Goal: Task Accomplishment & Management: Manage account settings

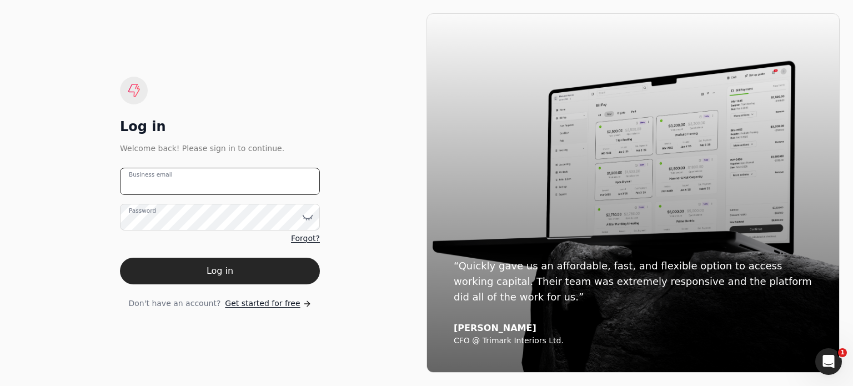
click at [213, 186] on email "Business email" at bounding box center [220, 181] width 200 height 27
type email "[EMAIL_ADDRESS][DOMAIN_NAME]"
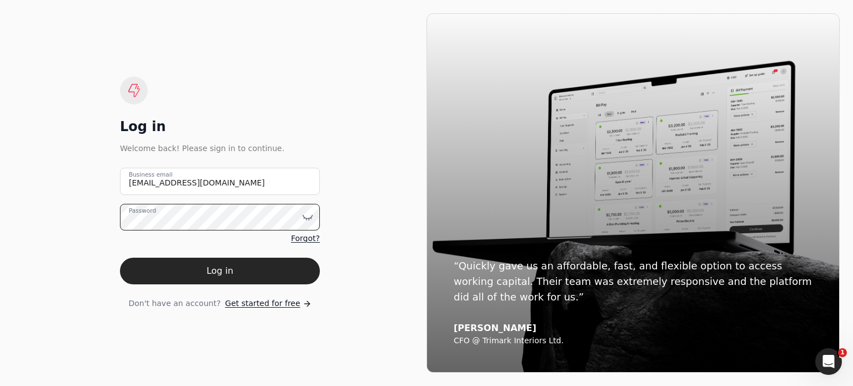
click at [120, 258] on button "Log in" at bounding box center [220, 271] width 200 height 27
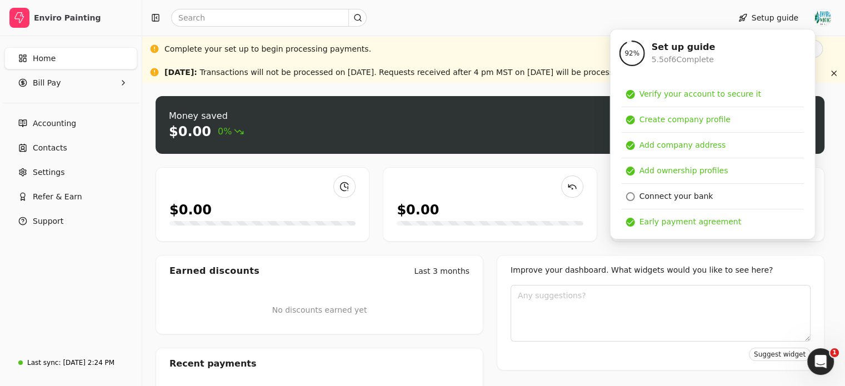
click at [528, 17] on div at bounding box center [434, 18] width 574 height 18
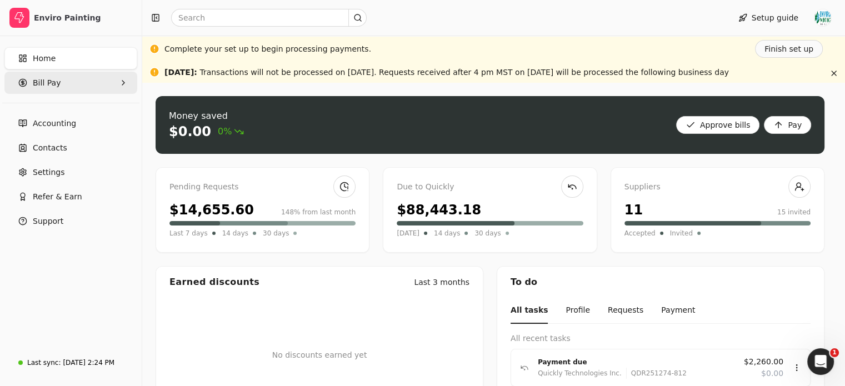
click at [82, 81] on Pay "Bill Pay" at bounding box center [70, 83] width 133 height 22
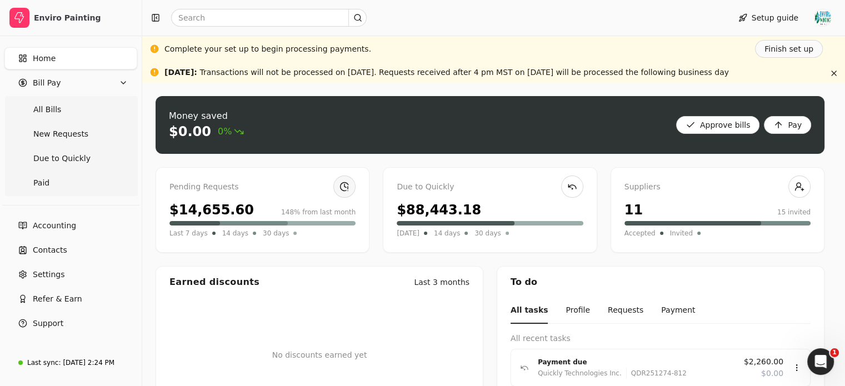
click at [354, 185] on link at bounding box center [344, 186] width 22 height 22
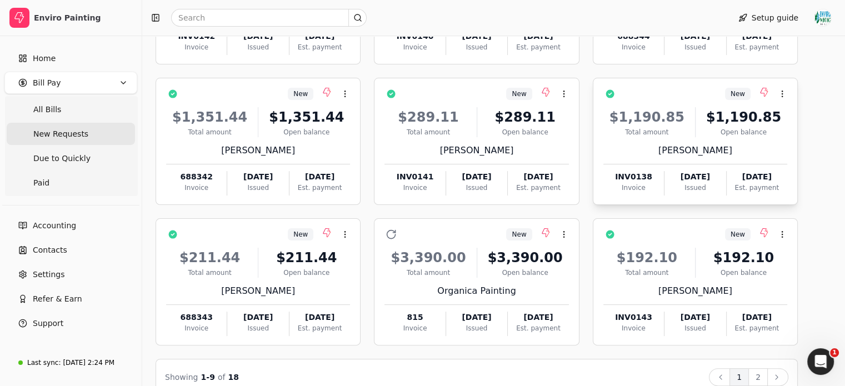
scroll to position [224, 0]
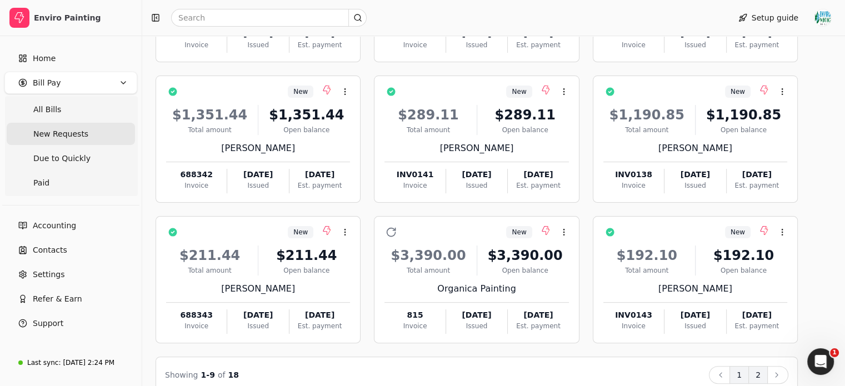
click at [769, 379] on ul "Back 1 2 Next" at bounding box center [748, 375] width 79 height 18
click at [767, 379] on button "2" at bounding box center [757, 375] width 19 height 18
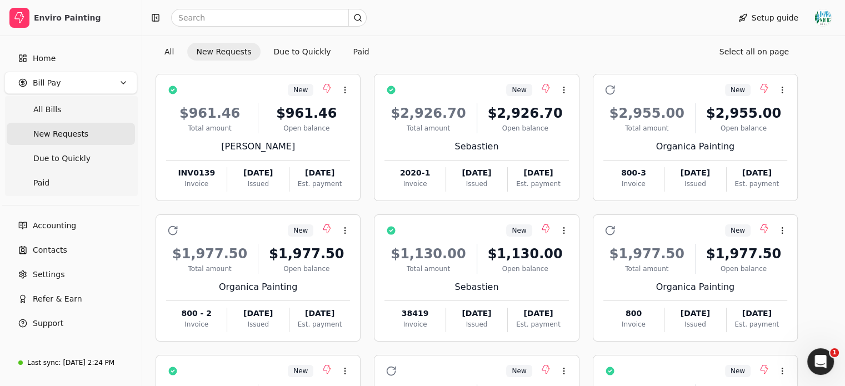
scroll to position [118, 0]
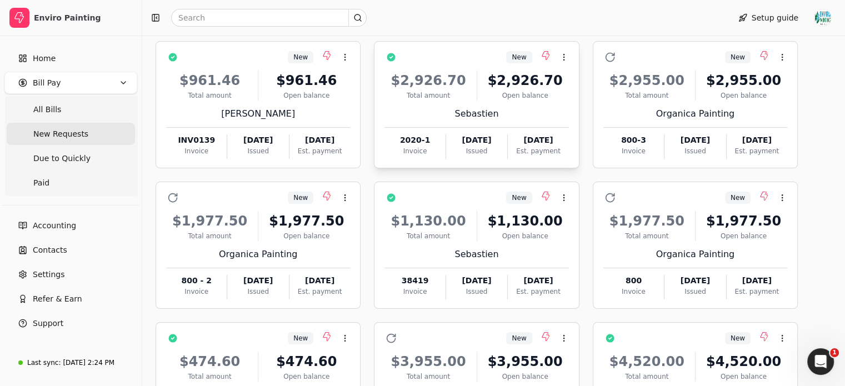
click at [531, 113] on div "Sebastien" at bounding box center [476, 113] width 184 height 13
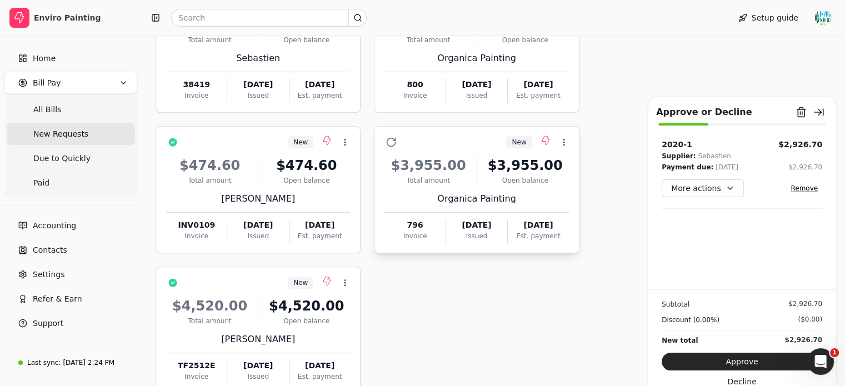
scroll to position [522, 0]
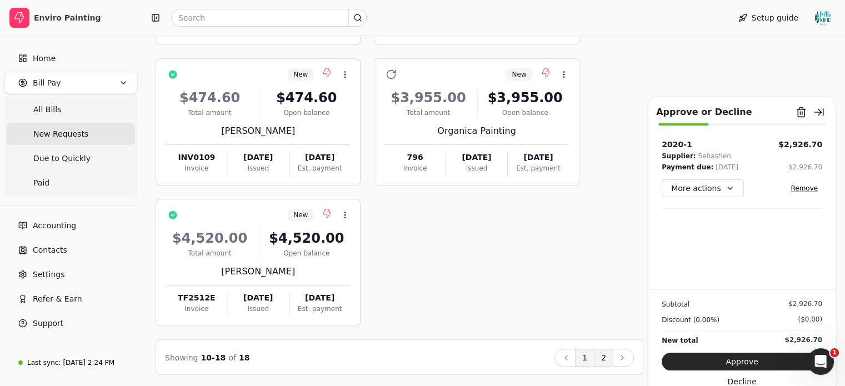
click at [581, 364] on button "1" at bounding box center [584, 358] width 19 height 18
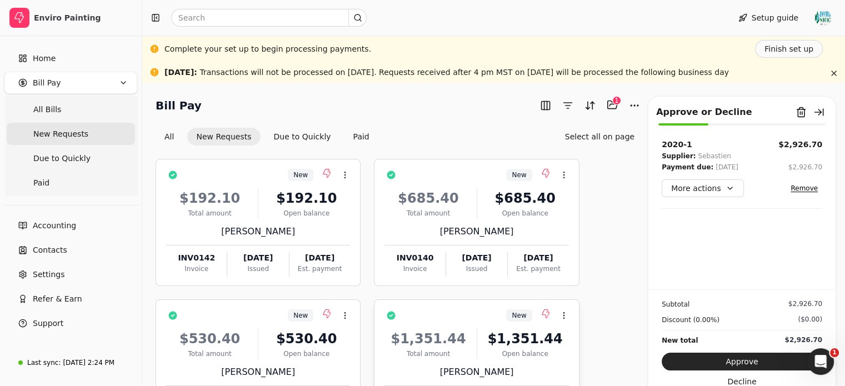
scroll to position [1, 0]
click at [309, 217] on div "$192.10 Total amount $192.10 Open balance [PERSON_NAME] INV0142 Invoice [DATE] …" at bounding box center [258, 228] width 184 height 95
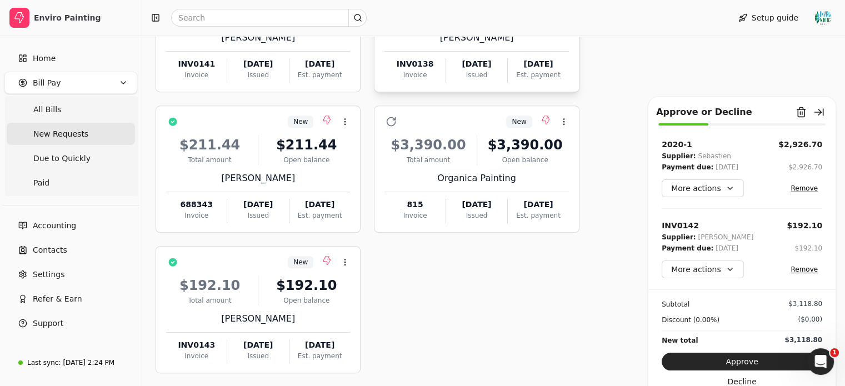
scroll to position [522, 0]
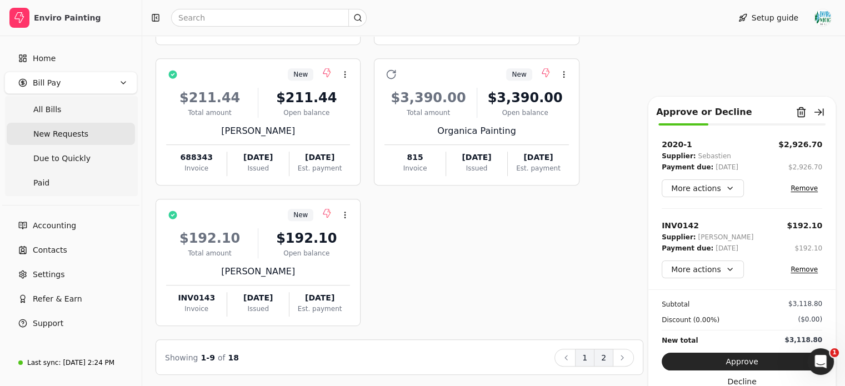
click at [606, 359] on button "2" at bounding box center [603, 358] width 19 height 18
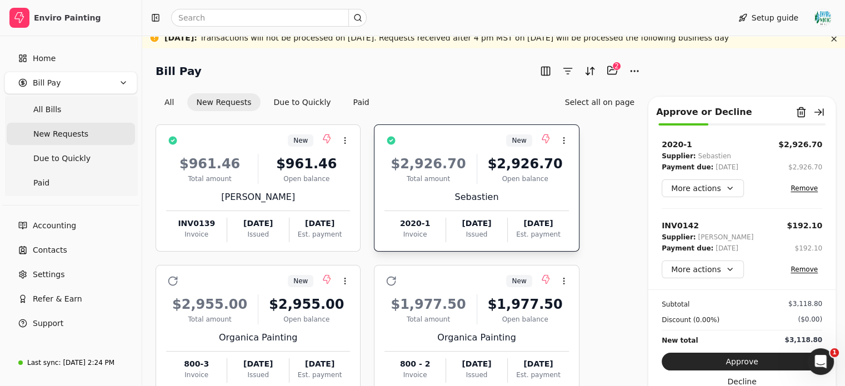
scroll to position [35, 0]
click at [349, 175] on div "Open balance" at bounding box center [306, 178] width 87 height 10
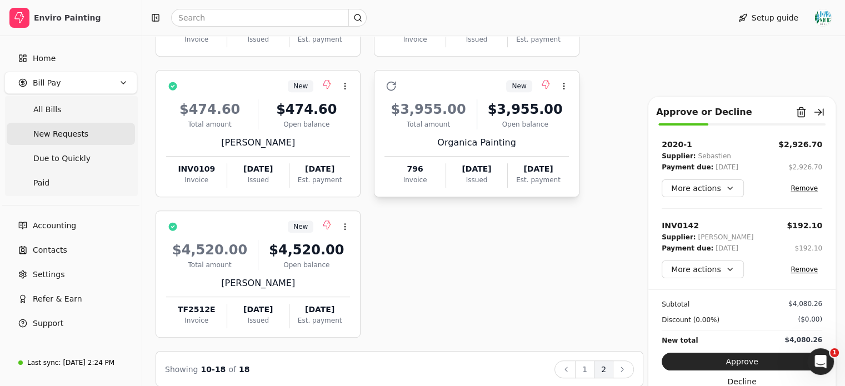
scroll to position [513, 0]
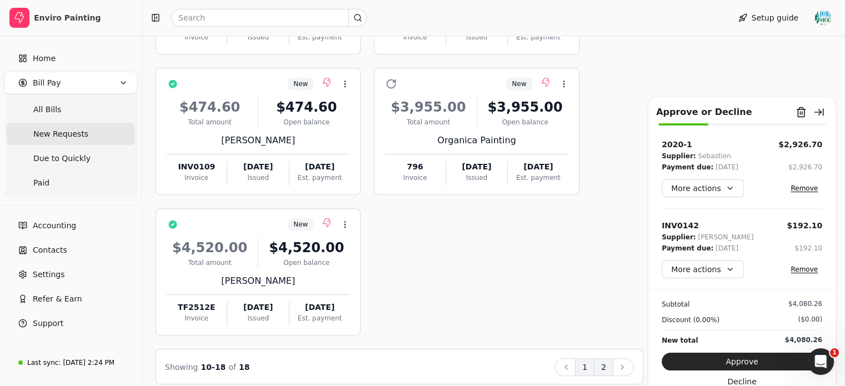
click at [585, 368] on button "1" at bounding box center [584, 367] width 19 height 18
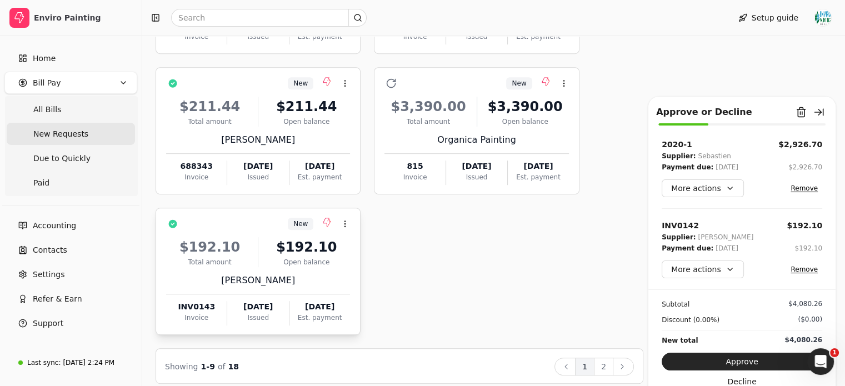
click at [334, 264] on div "Open balance" at bounding box center [306, 262] width 87 height 10
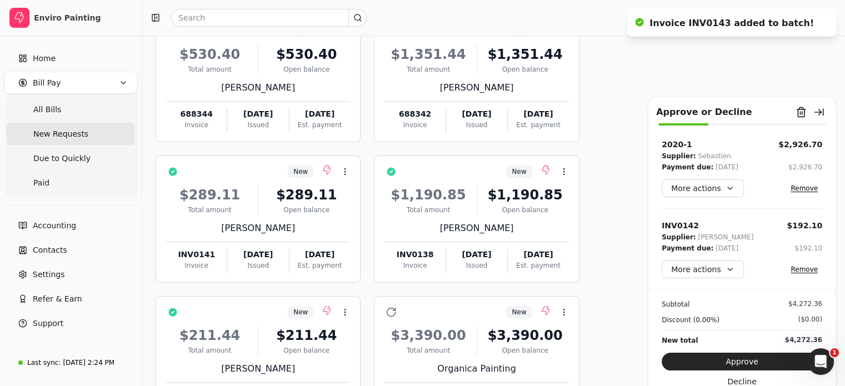
scroll to position [267, 0]
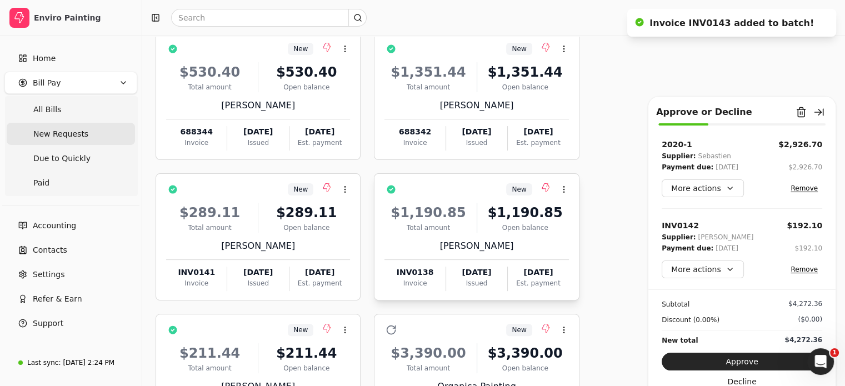
click at [534, 215] on div "$1,190.85" at bounding box center [524, 213] width 87 height 20
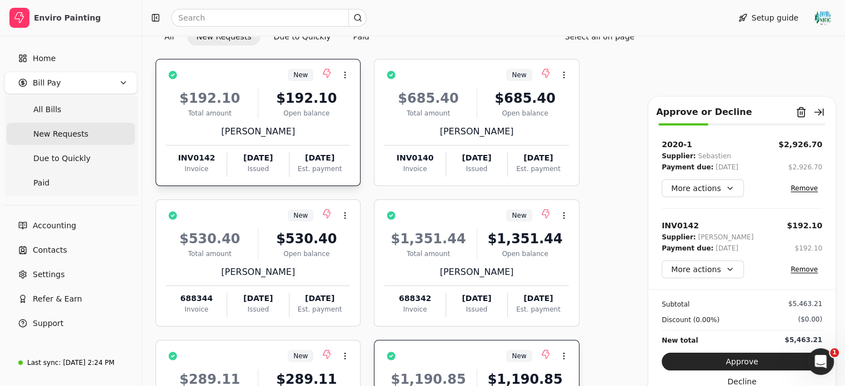
scroll to position [100, 0]
click at [528, 108] on div "Open balance" at bounding box center [524, 113] width 87 height 10
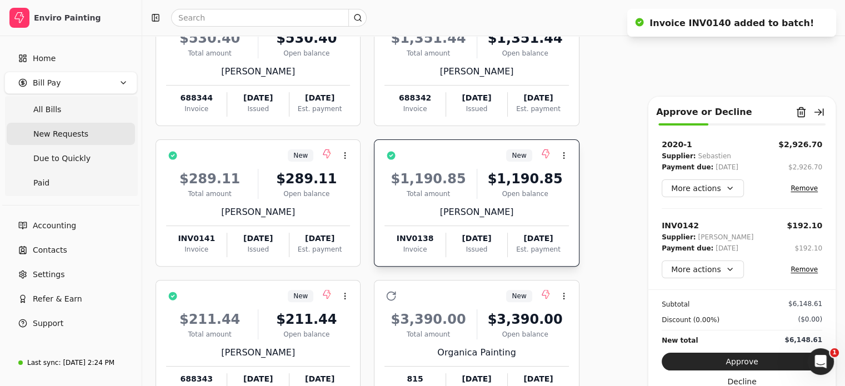
scroll to position [353, 0]
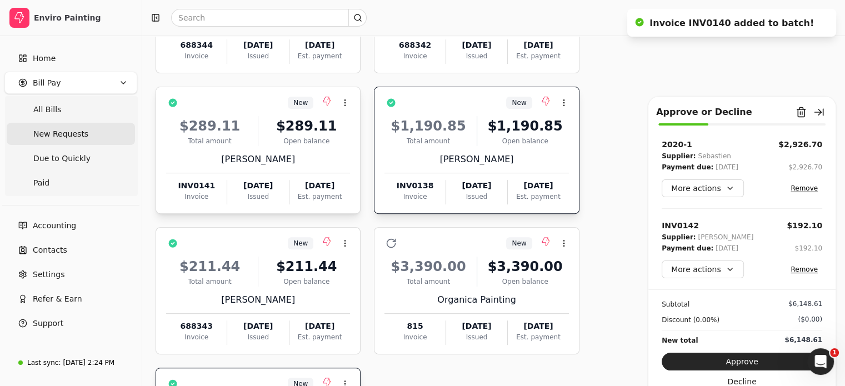
click at [311, 125] on div "$289.11" at bounding box center [306, 126] width 87 height 20
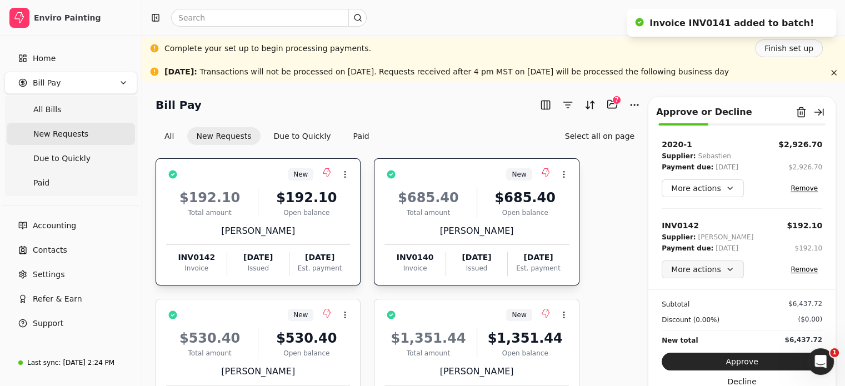
scroll to position [0, 0]
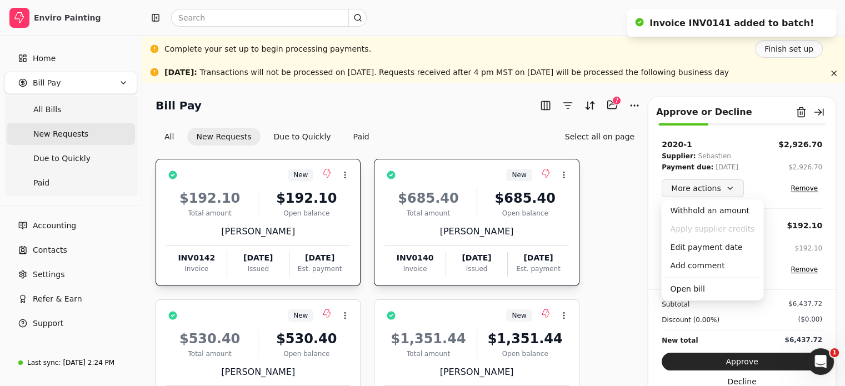
click at [717, 195] on button "More actions" at bounding box center [702, 188] width 82 height 18
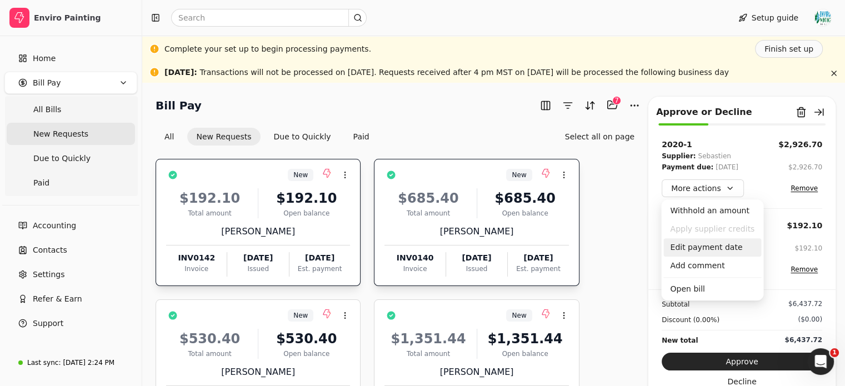
click at [725, 249] on div "Edit payment date" at bounding box center [712, 247] width 98 height 18
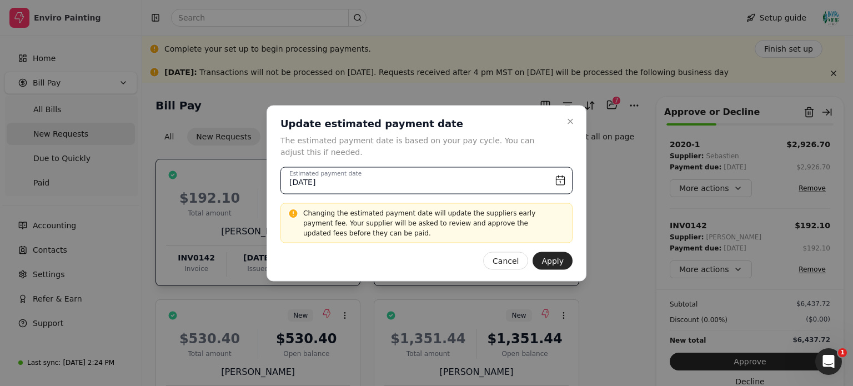
click at [484, 179] on input "[DATE]" at bounding box center [426, 180] width 292 height 27
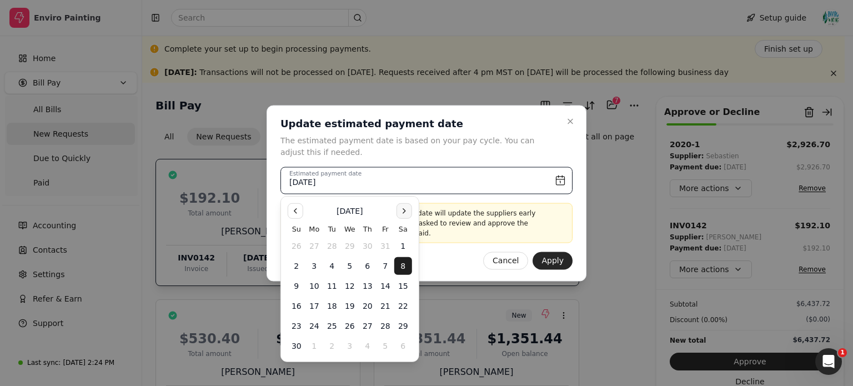
click at [407, 210] on button "Go to the Next Month" at bounding box center [405, 211] width 16 height 16
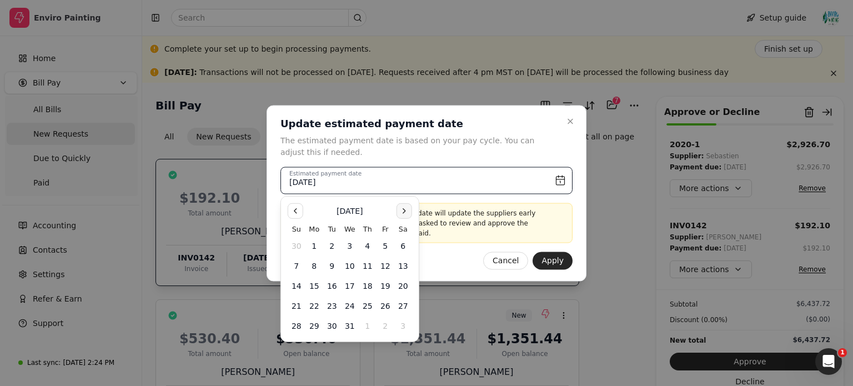
click at [407, 210] on button "Go to the Next Month" at bounding box center [405, 211] width 16 height 16
click at [294, 216] on button "Go to the Previous Month" at bounding box center [296, 211] width 16 height 16
click at [388, 309] on button "26" at bounding box center [386, 306] width 18 height 18
type input "[DATE]"
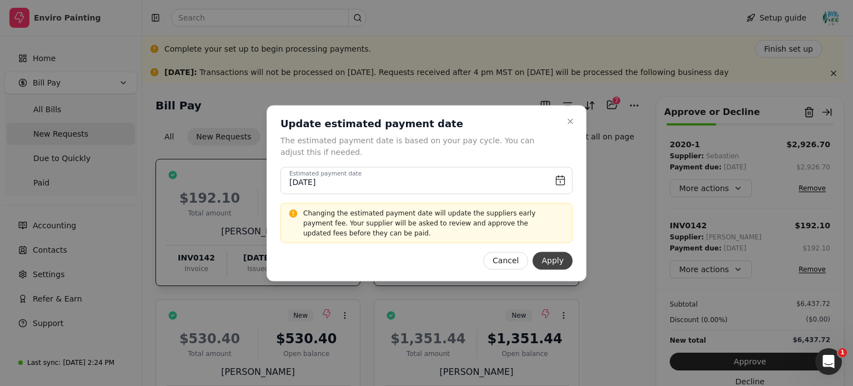
click at [558, 259] on button "Apply" at bounding box center [553, 261] width 40 height 18
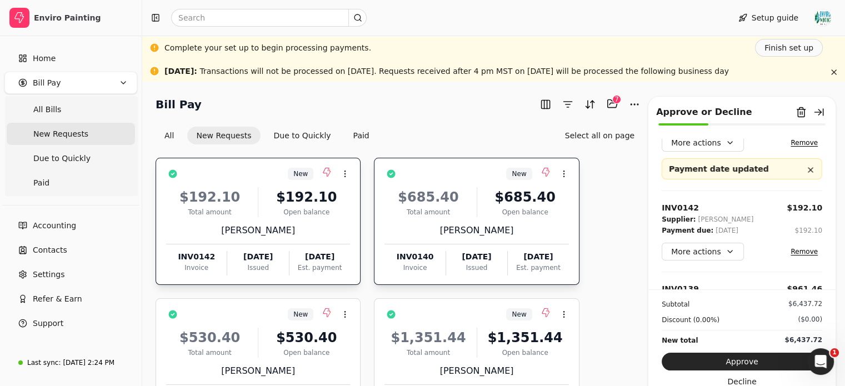
scroll to position [47, 0]
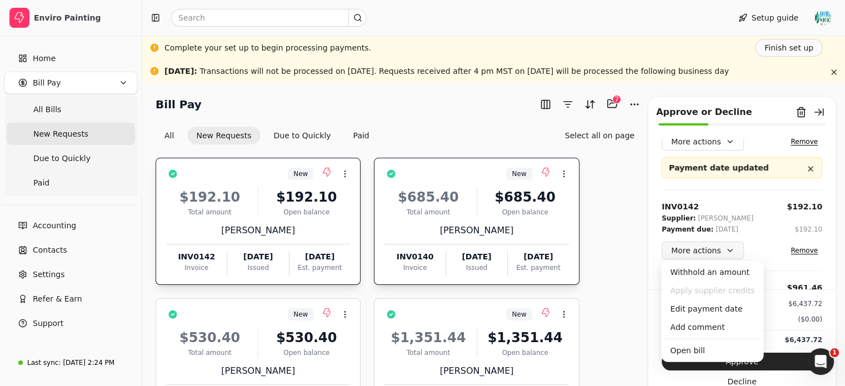
click at [720, 246] on button "More actions" at bounding box center [702, 251] width 82 height 18
click at [715, 306] on div "Edit payment date" at bounding box center [712, 309] width 98 height 18
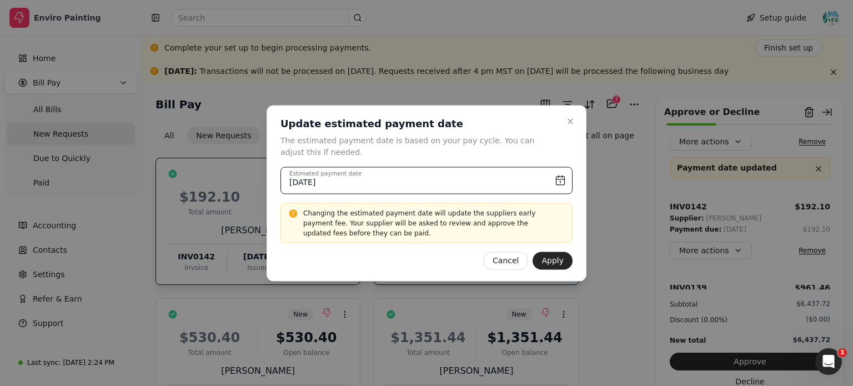
click at [466, 176] on input "[DATE]" at bounding box center [426, 180] width 292 height 27
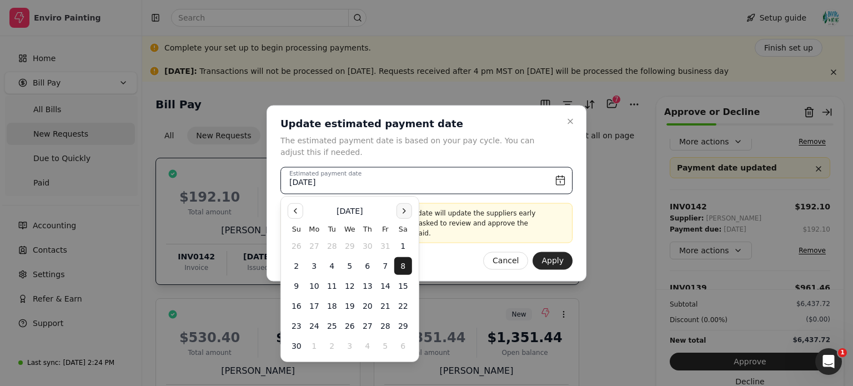
click at [402, 212] on button "Go to the Next Month" at bounding box center [405, 211] width 16 height 16
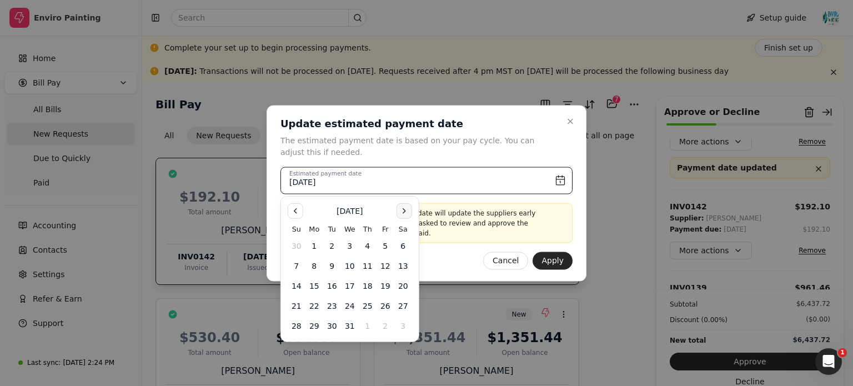
click at [402, 212] on button "Go to the Next Month" at bounding box center [405, 211] width 16 height 16
click at [294, 213] on button "Go to the Previous Month" at bounding box center [296, 211] width 16 height 16
click at [389, 303] on button "26" at bounding box center [386, 306] width 18 height 18
type input "[DATE]"
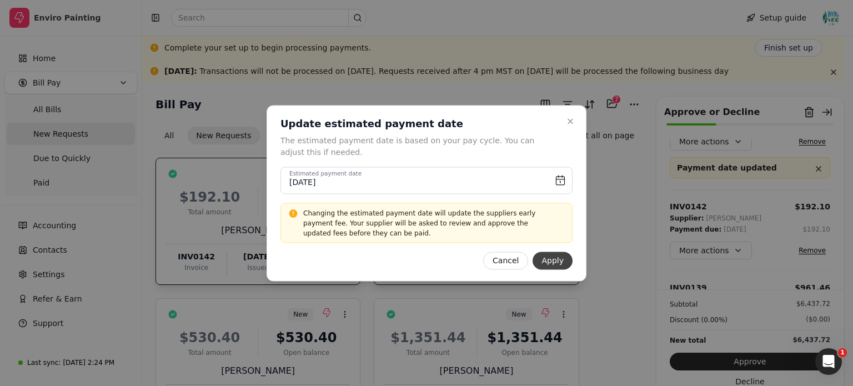
click at [556, 263] on button "Apply" at bounding box center [553, 261] width 40 height 18
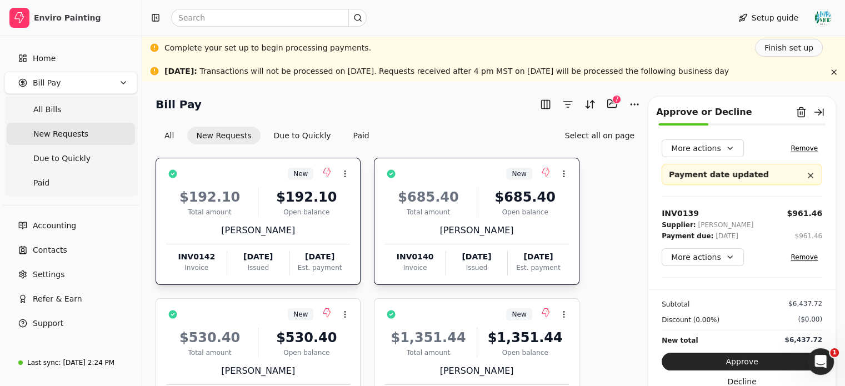
scroll to position [157, 0]
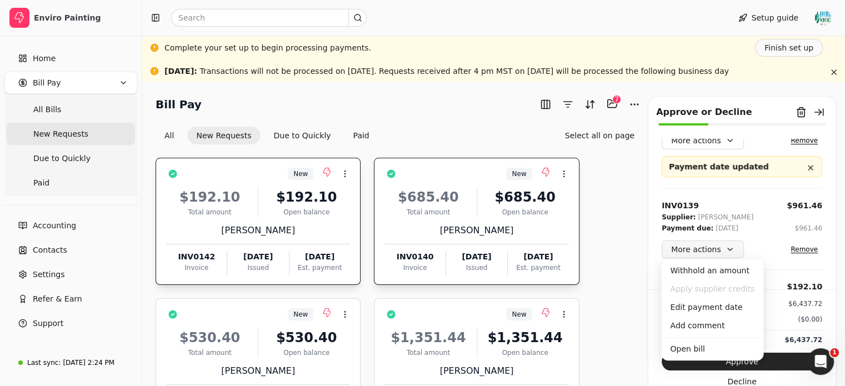
click at [716, 253] on button "More actions" at bounding box center [702, 249] width 82 height 18
click at [704, 306] on div "Edit payment date" at bounding box center [712, 307] width 98 height 18
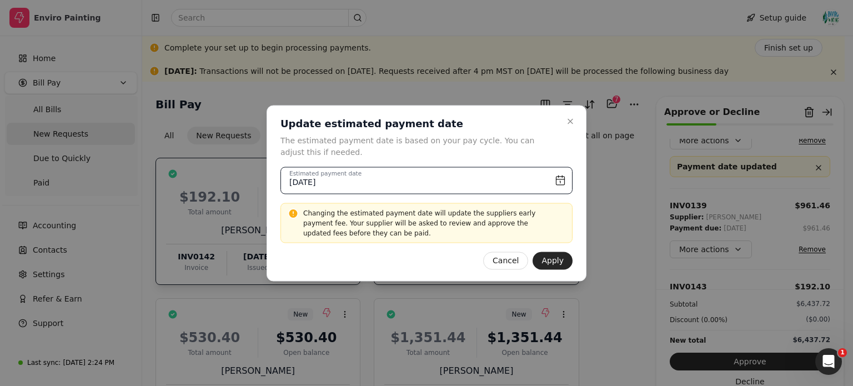
click at [488, 179] on input "[DATE]" at bounding box center [426, 180] width 292 height 27
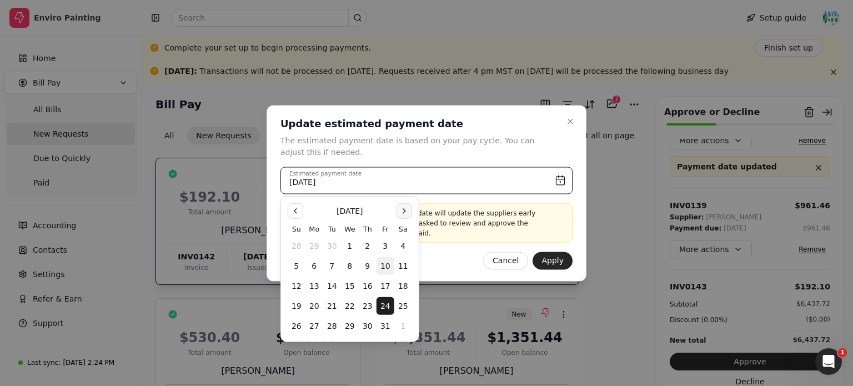
click at [408, 209] on button "Go to the Next Month" at bounding box center [405, 211] width 16 height 16
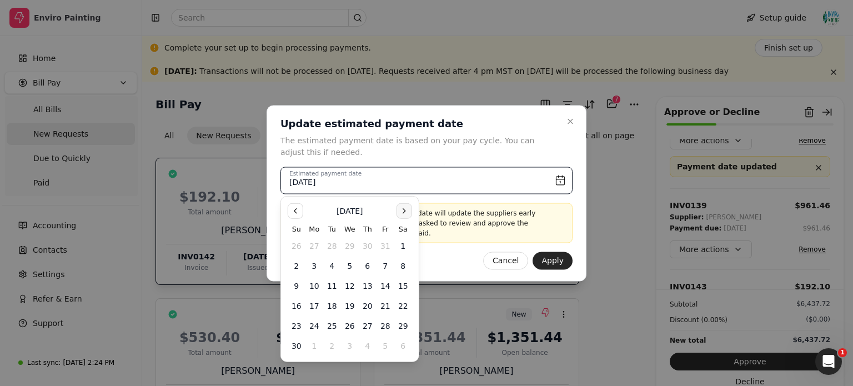
click at [408, 209] on button "Go to the Next Month" at bounding box center [405, 211] width 16 height 16
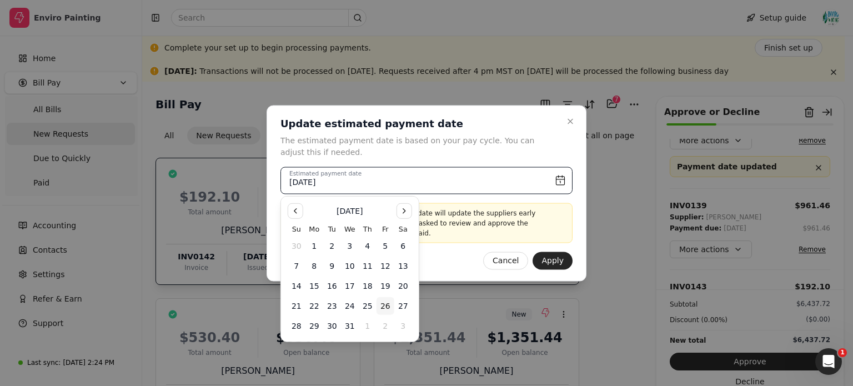
click at [384, 305] on button "26" at bounding box center [386, 306] width 18 height 18
type input "[DATE]"
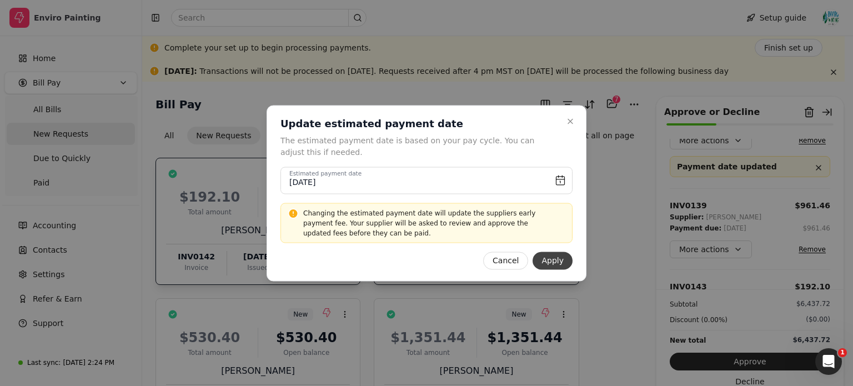
click at [560, 259] on button "Apply" at bounding box center [553, 261] width 40 height 18
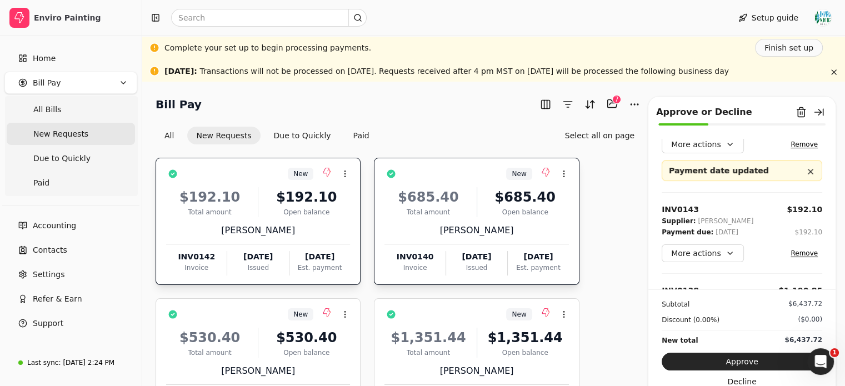
scroll to position [274, 0]
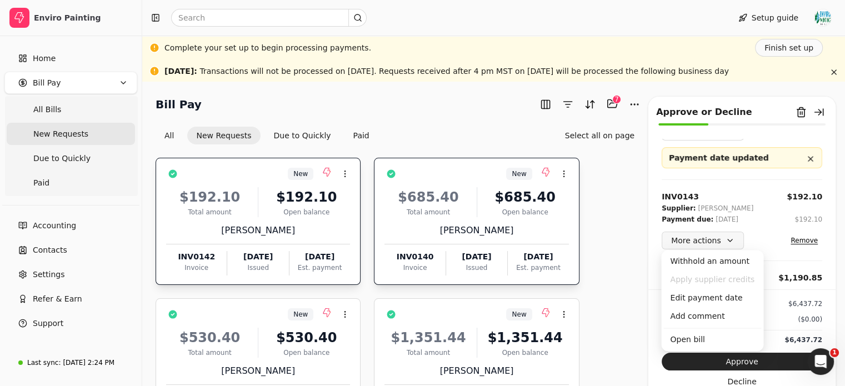
click at [719, 235] on button "More actions" at bounding box center [702, 241] width 82 height 18
click at [709, 297] on div "Edit payment date" at bounding box center [712, 298] width 98 height 18
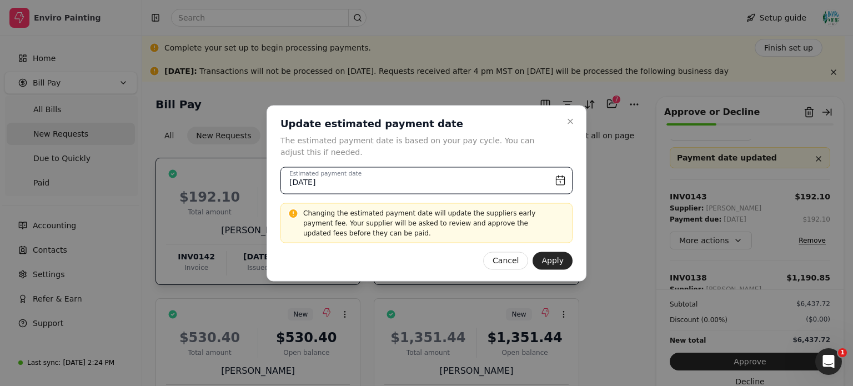
click at [509, 179] on input "[DATE]" at bounding box center [426, 180] width 292 height 27
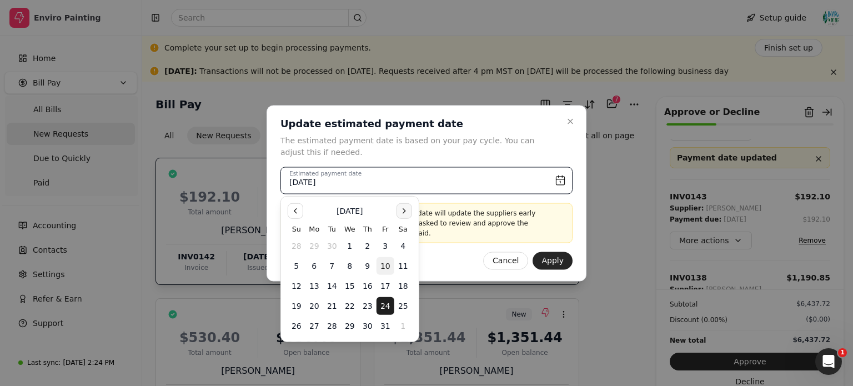
click at [400, 210] on button "Go to the Next Month" at bounding box center [405, 211] width 16 height 16
click at [387, 304] on button "26" at bounding box center [386, 306] width 18 height 18
type input "[DATE]"
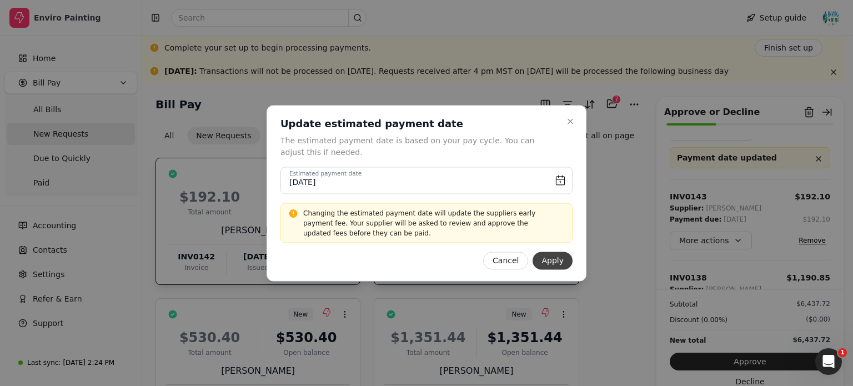
click at [551, 259] on button "Apply" at bounding box center [553, 261] width 40 height 18
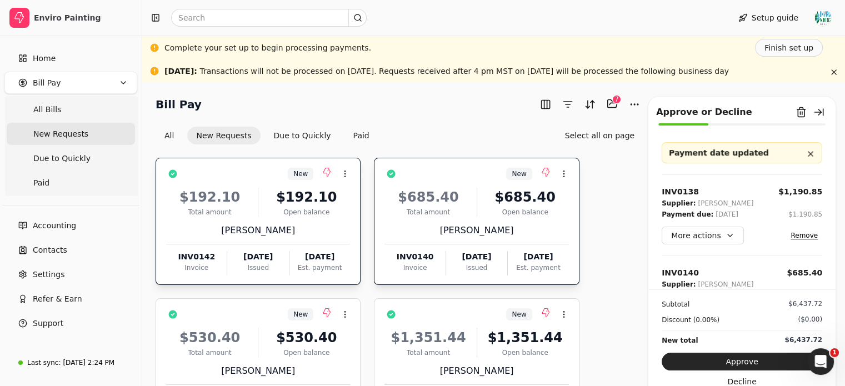
scroll to position [389, 0]
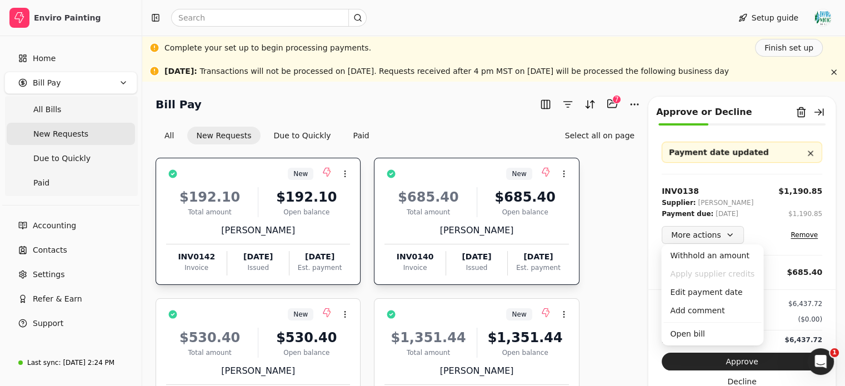
click at [709, 237] on button "More actions" at bounding box center [702, 235] width 82 height 18
click at [702, 297] on div "Edit payment date" at bounding box center [712, 292] width 98 height 18
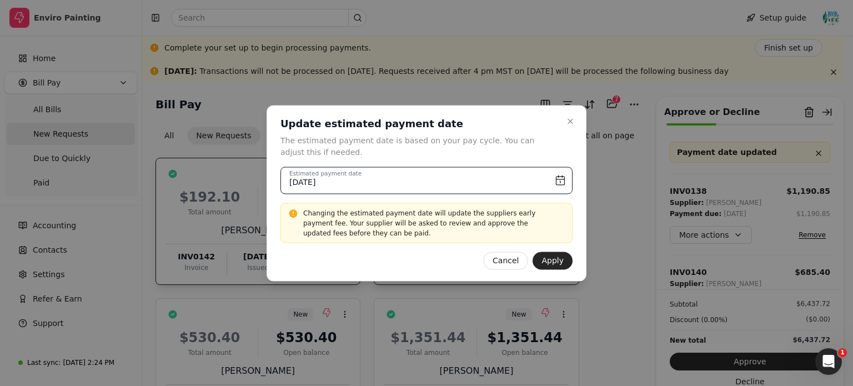
click at [555, 182] on input "[DATE]" at bounding box center [426, 180] width 292 height 27
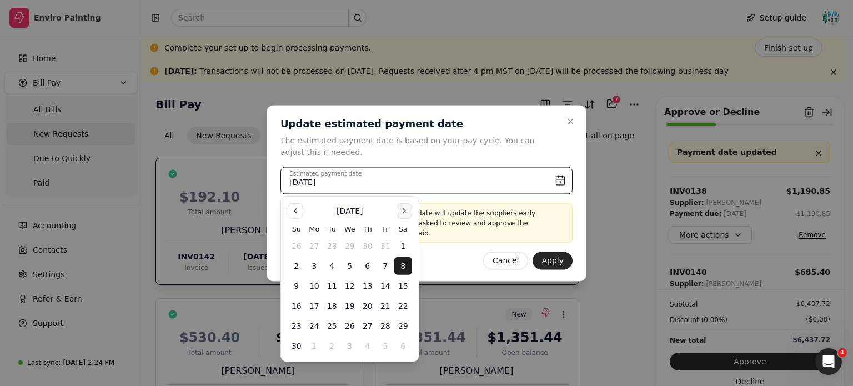
click at [405, 209] on button "Go to the Next Month" at bounding box center [405, 211] width 16 height 16
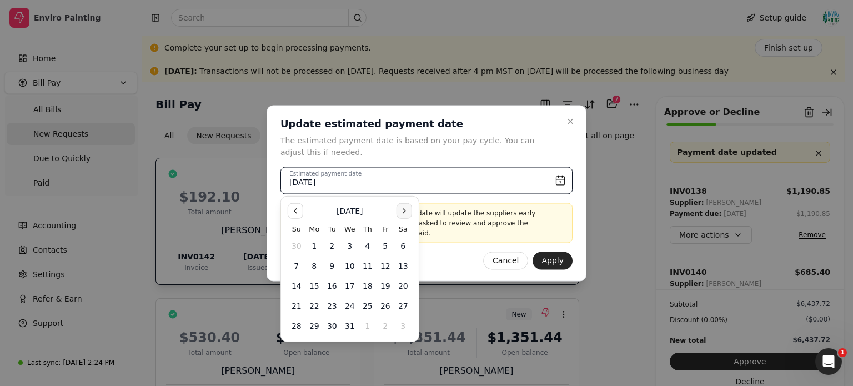
click at [405, 209] on button "Go to the Next Month" at bounding box center [405, 211] width 16 height 16
click at [295, 209] on button "Go to the Previous Month" at bounding box center [296, 211] width 16 height 16
click at [387, 304] on button "26" at bounding box center [386, 306] width 18 height 18
type input "[DATE]"
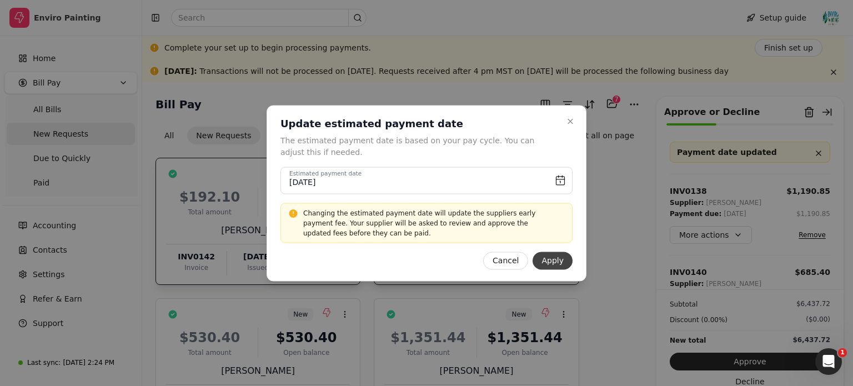
click at [549, 264] on button "Apply" at bounding box center [553, 261] width 40 height 18
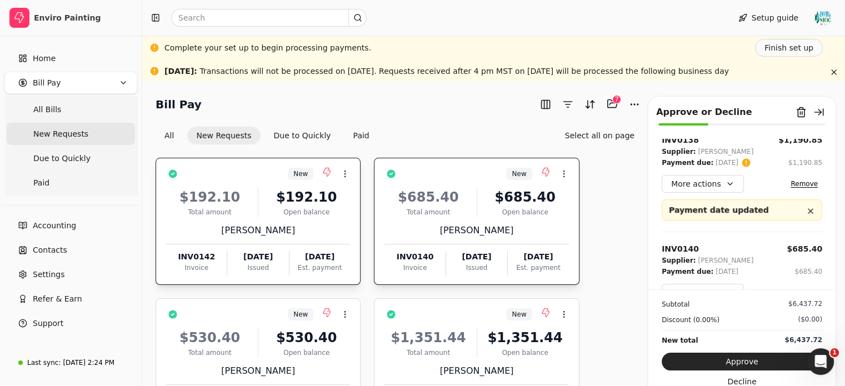
scroll to position [504, 0]
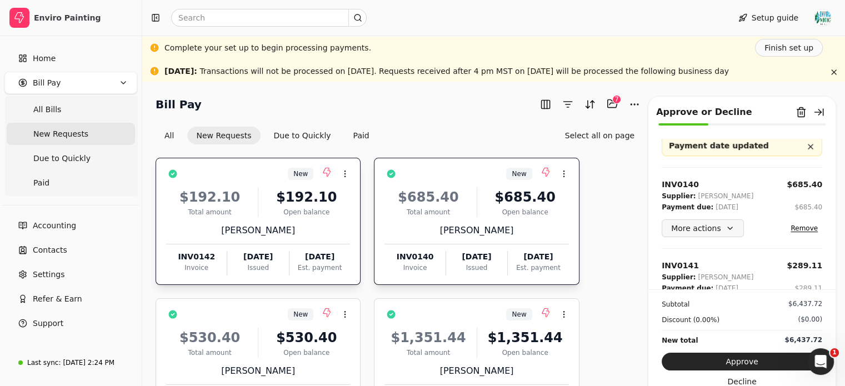
click at [709, 229] on button "More actions" at bounding box center [702, 228] width 82 height 18
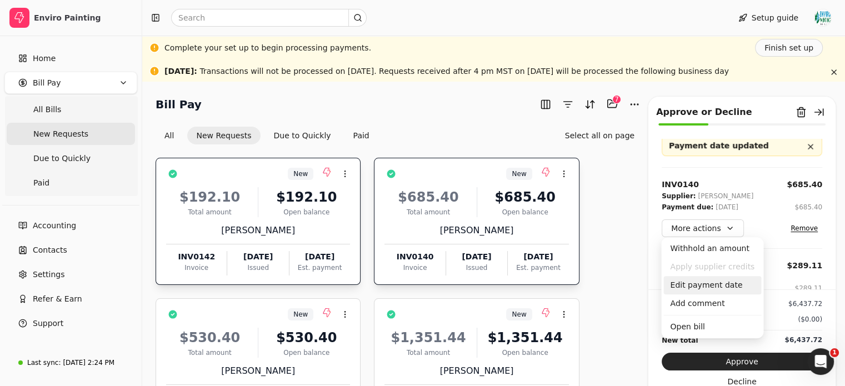
click at [704, 288] on div "Edit payment date" at bounding box center [712, 285] width 98 height 18
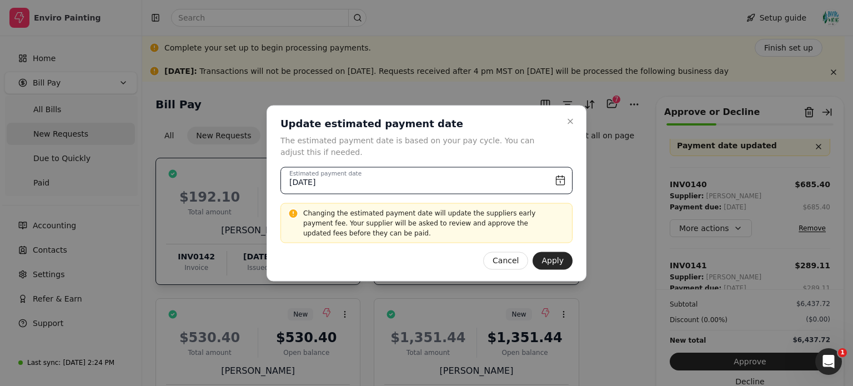
click at [562, 180] on input "[DATE]" at bounding box center [426, 180] width 292 height 27
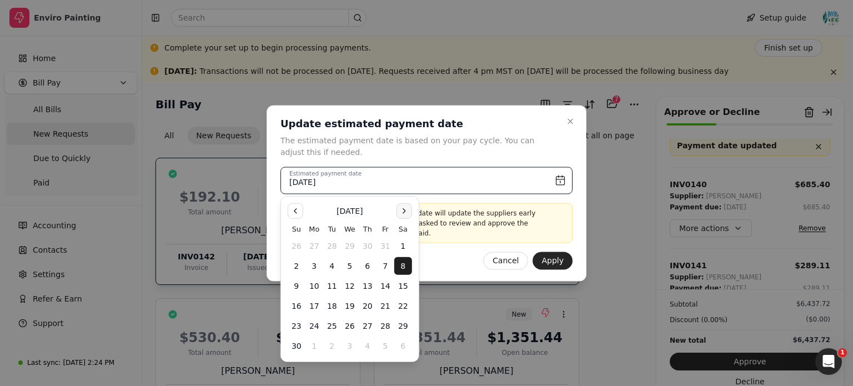
click at [399, 210] on button "Go to the Next Month" at bounding box center [405, 211] width 16 height 16
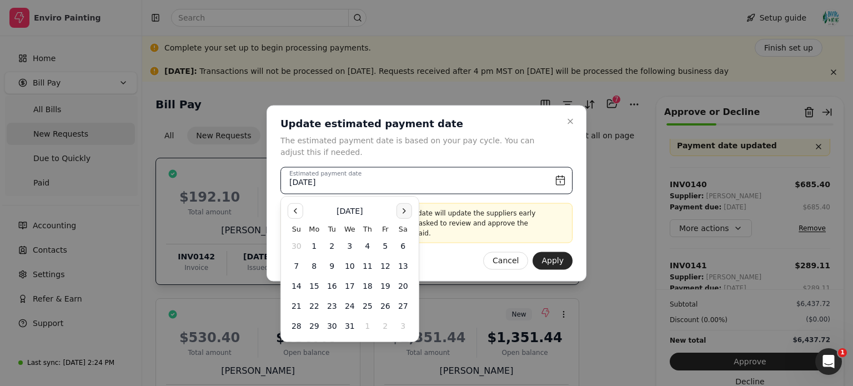
click at [399, 210] on button "Go to the Next Month" at bounding box center [405, 211] width 16 height 16
click at [295, 209] on button "Go to the Previous Month" at bounding box center [296, 211] width 16 height 16
click at [390, 310] on button "26" at bounding box center [386, 306] width 18 height 18
type input "[DATE]"
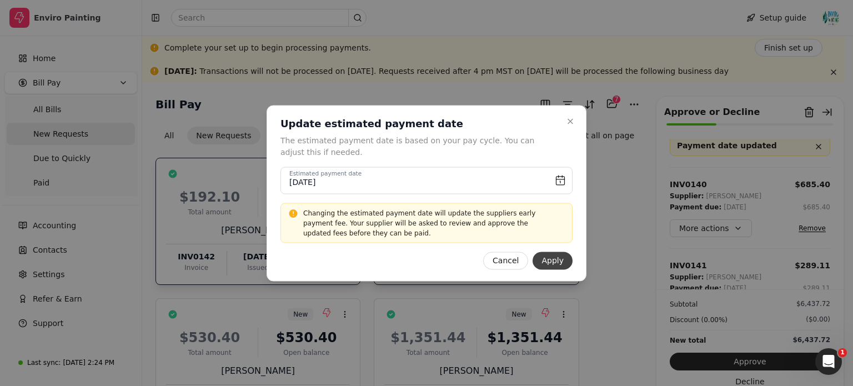
click at [563, 263] on button "Apply" at bounding box center [553, 261] width 40 height 18
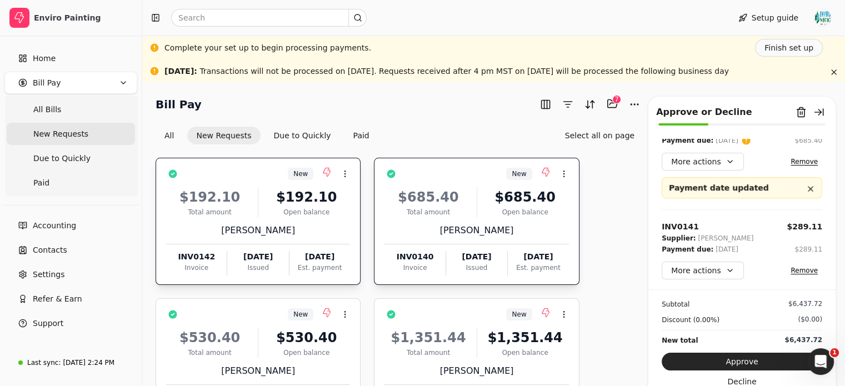
scroll to position [7, 0]
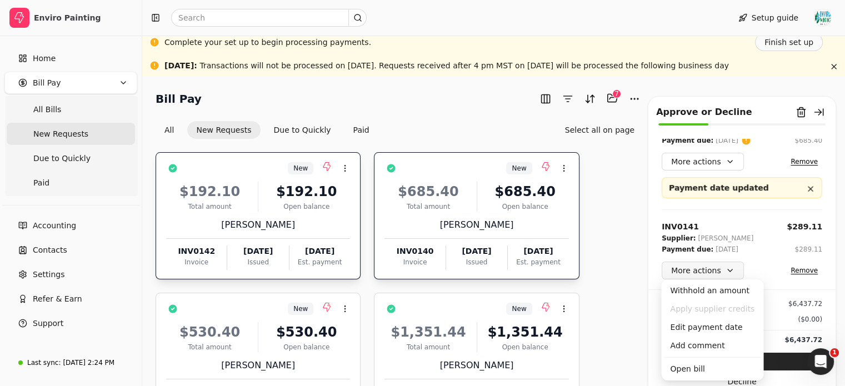
click at [714, 271] on button "More actions" at bounding box center [702, 271] width 82 height 18
click at [698, 329] on div "Edit payment date" at bounding box center [712, 327] width 98 height 18
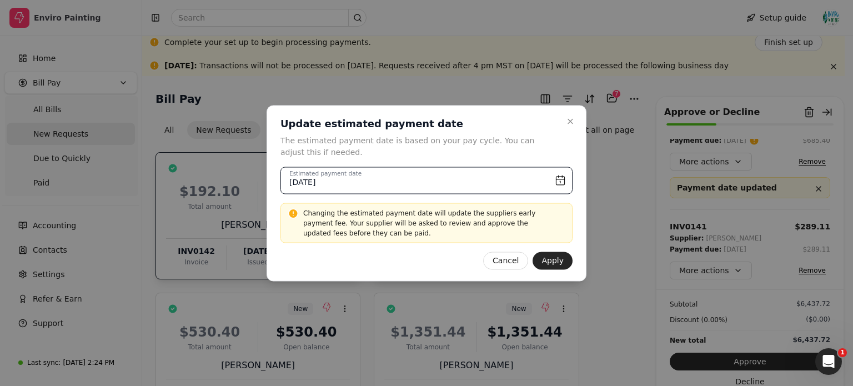
click at [517, 175] on input "[DATE]" at bounding box center [426, 180] width 292 height 27
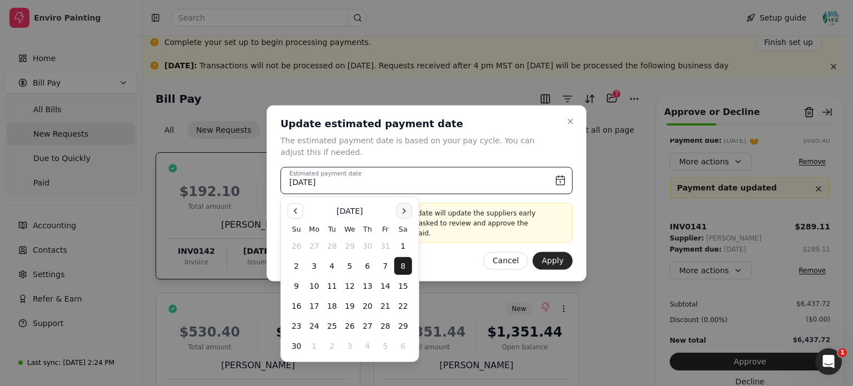
click at [406, 212] on button "Go to the Next Month" at bounding box center [405, 211] width 16 height 16
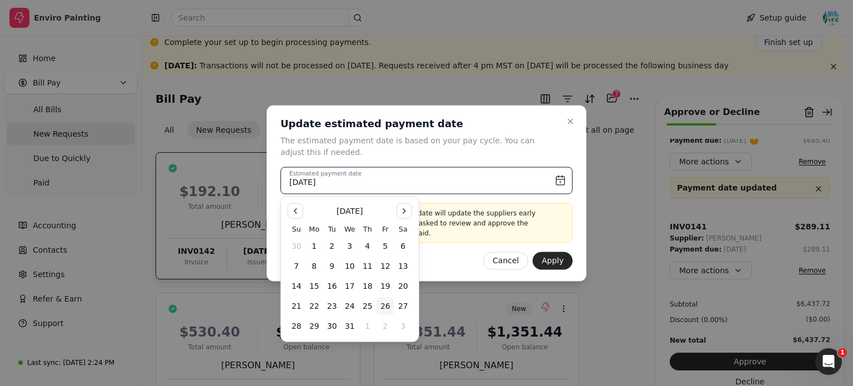
click at [388, 305] on button "26" at bounding box center [386, 306] width 18 height 18
type input "[DATE]"
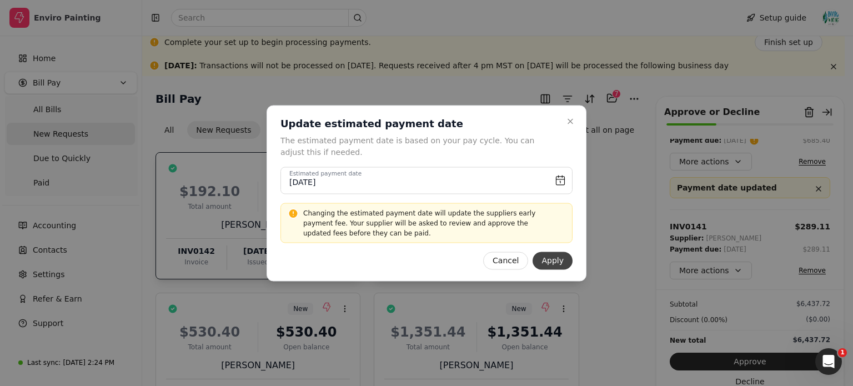
click at [553, 262] on button "Apply" at bounding box center [553, 261] width 40 height 18
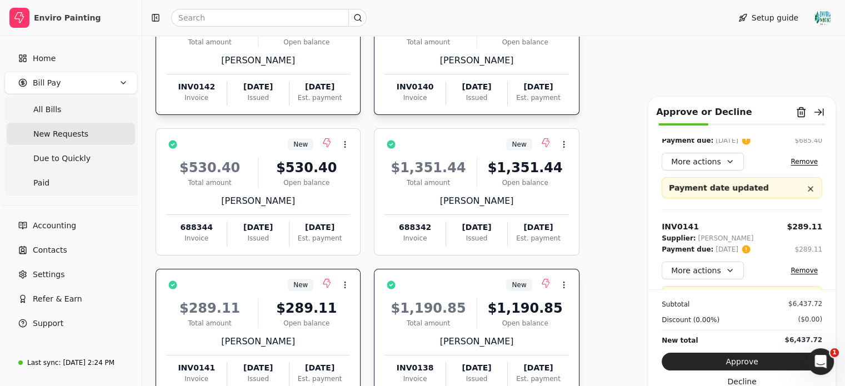
scroll to position [195, 0]
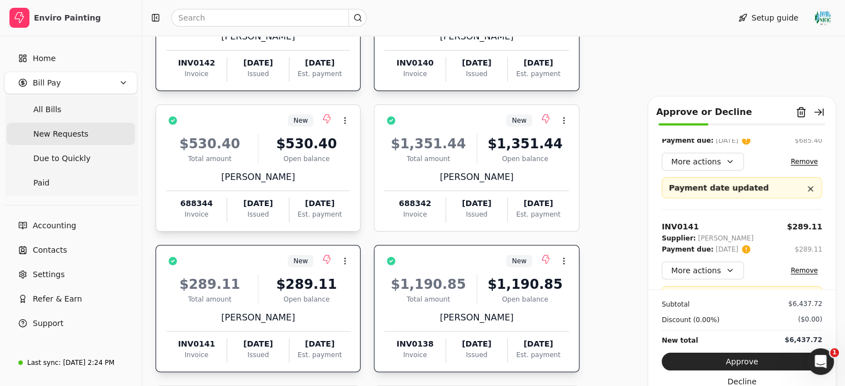
click at [315, 147] on div "$530.40" at bounding box center [306, 144] width 87 height 20
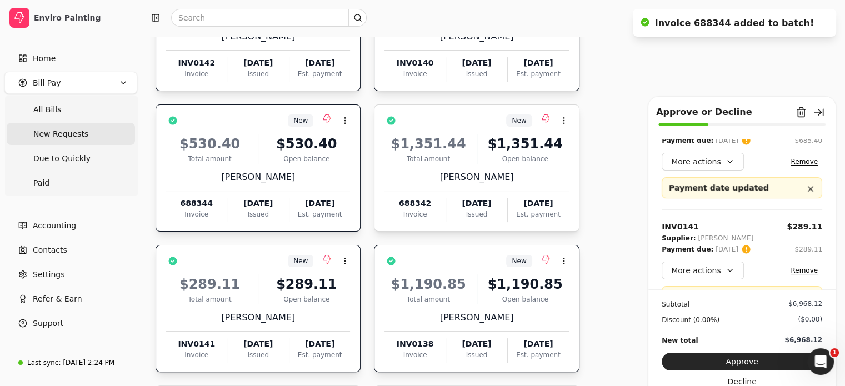
click at [472, 153] on div "$1,351.44 Total amount $1,351.44 Open balance" at bounding box center [476, 149] width 184 height 30
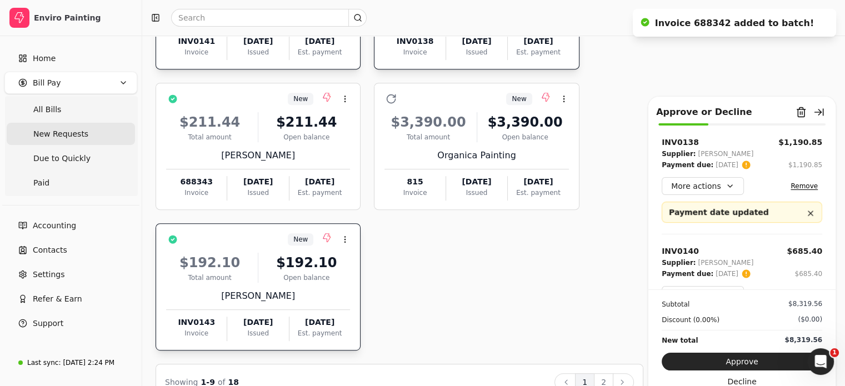
scroll to position [522, 0]
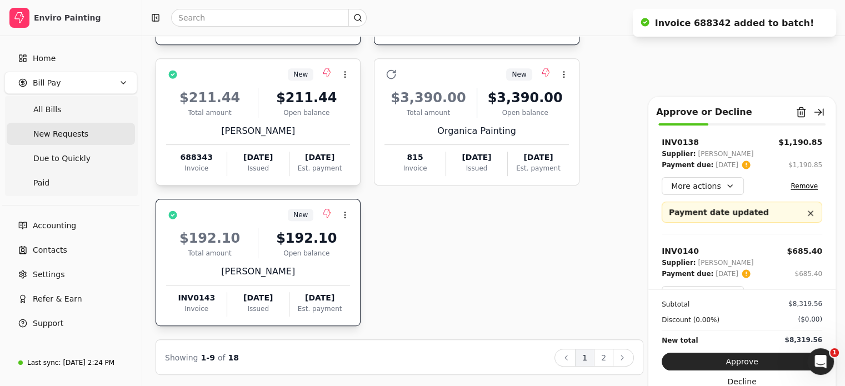
click at [284, 131] on div "[PERSON_NAME]" at bounding box center [258, 130] width 184 height 13
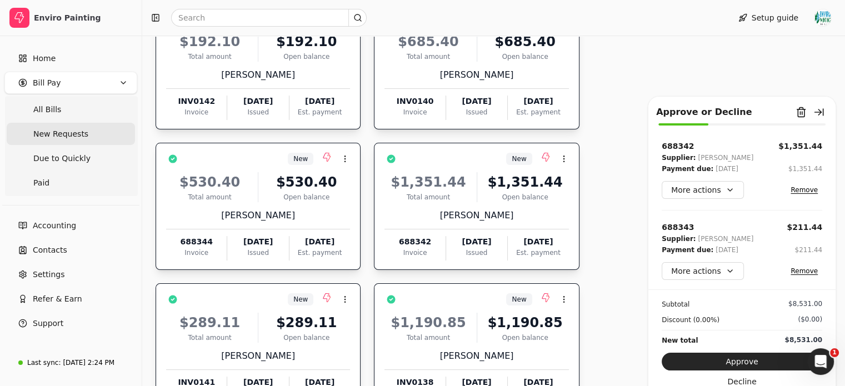
scroll to position [0, 0]
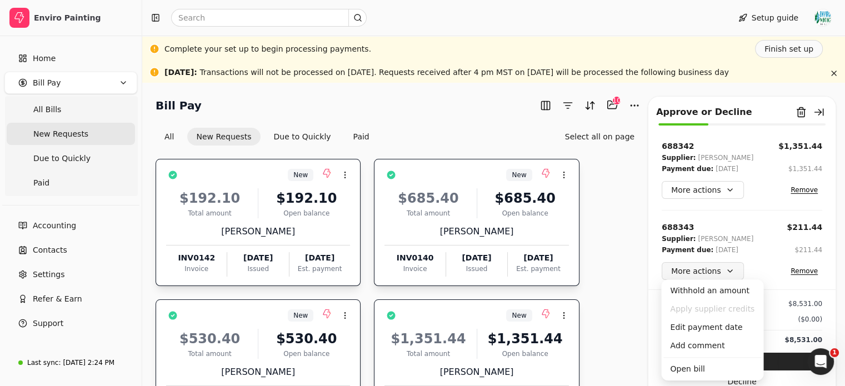
click at [731, 265] on button "More actions" at bounding box center [702, 271] width 82 height 18
click at [718, 324] on div "Edit payment date" at bounding box center [712, 327] width 98 height 18
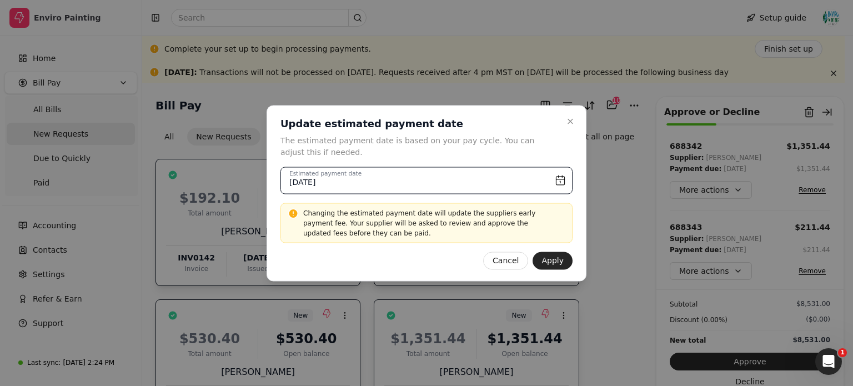
click at [494, 178] on input "[DATE]" at bounding box center [426, 180] width 292 height 27
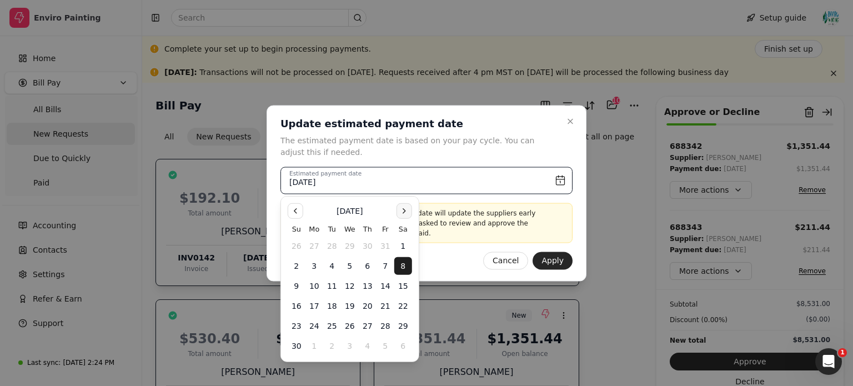
click at [403, 207] on button "Go to the Next Month" at bounding box center [405, 211] width 16 height 16
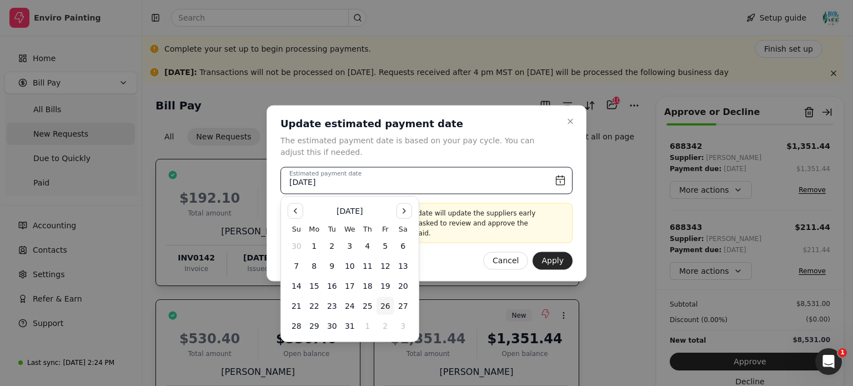
click at [388, 306] on button "26" at bounding box center [386, 306] width 18 height 18
type input "[DATE]"
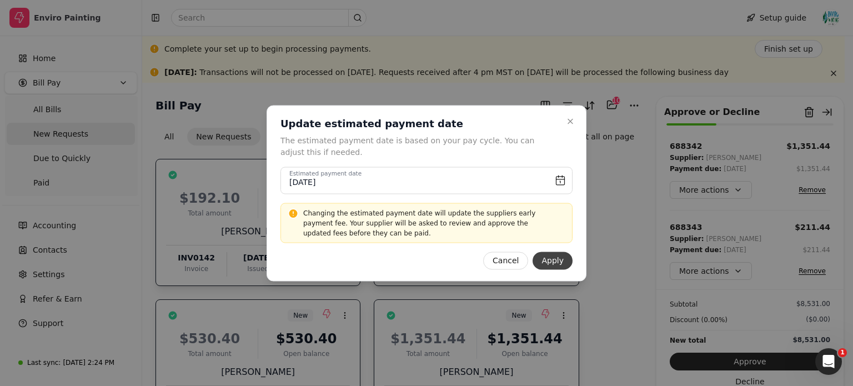
click at [555, 259] on button "Apply" at bounding box center [553, 261] width 40 height 18
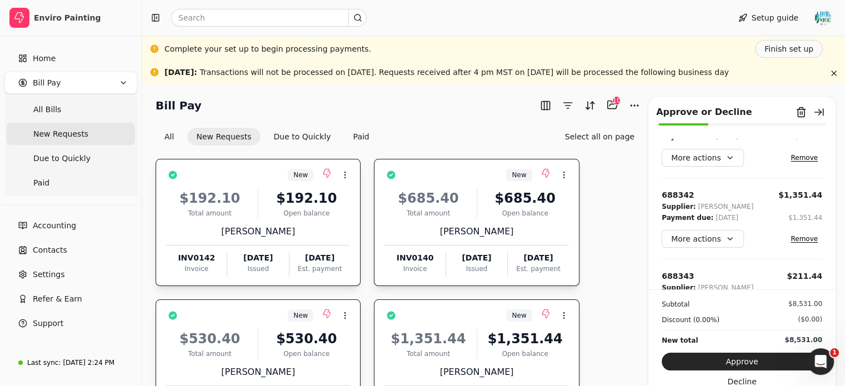
scroll to position [792, 0]
click at [721, 240] on button "More actions" at bounding box center [702, 239] width 82 height 18
click at [716, 302] on div "Edit payment date" at bounding box center [712, 296] width 98 height 18
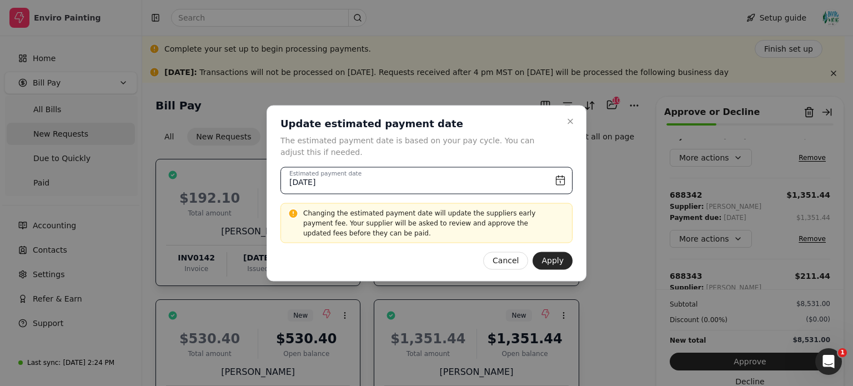
click at [558, 177] on input "[DATE]" at bounding box center [426, 180] width 292 height 27
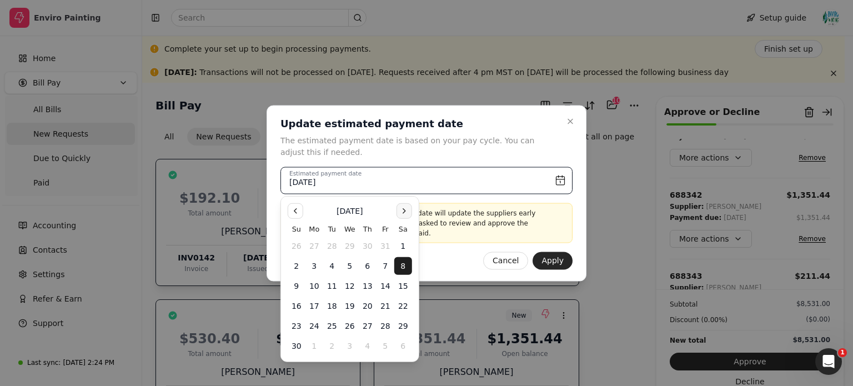
click at [398, 213] on button "Go to the Next Month" at bounding box center [405, 211] width 16 height 16
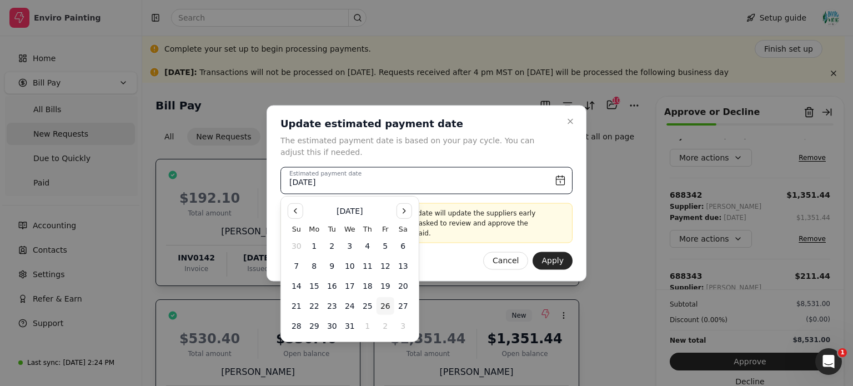
click at [385, 305] on button "26" at bounding box center [386, 306] width 18 height 18
type input "[DATE]"
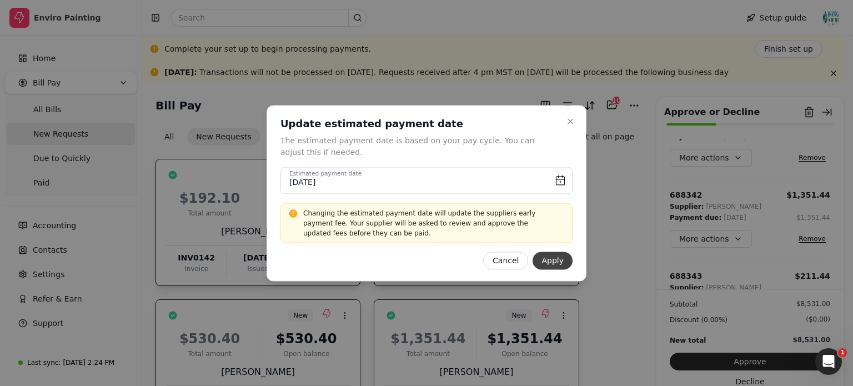
click at [554, 264] on button "Apply" at bounding box center [553, 261] width 40 height 18
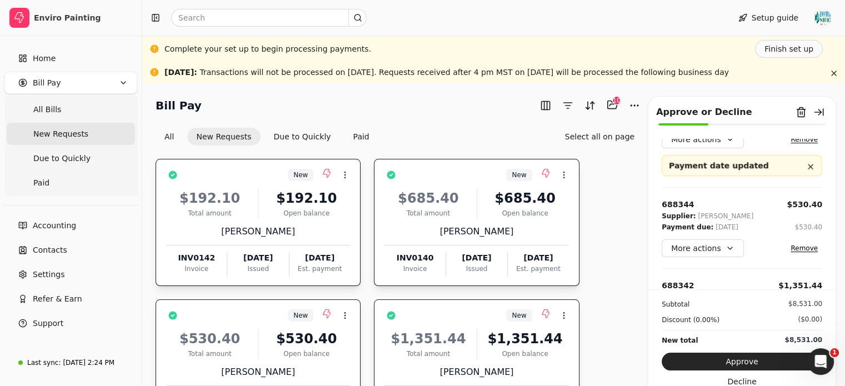
scroll to position [701, 0]
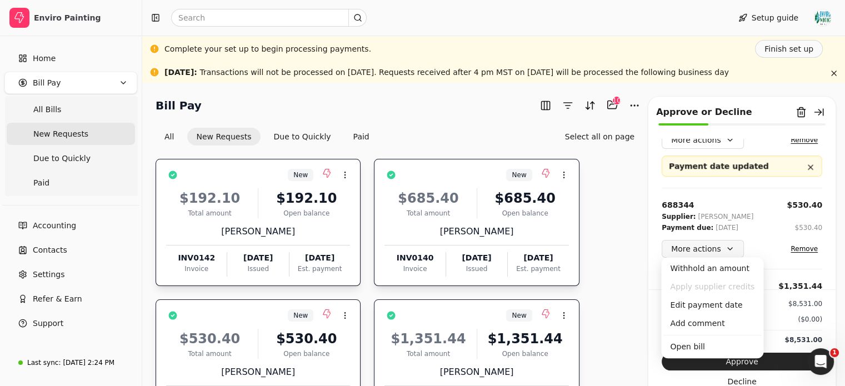
click at [723, 245] on button "More actions" at bounding box center [702, 249] width 82 height 18
click at [718, 306] on div "Edit payment date" at bounding box center [712, 305] width 98 height 18
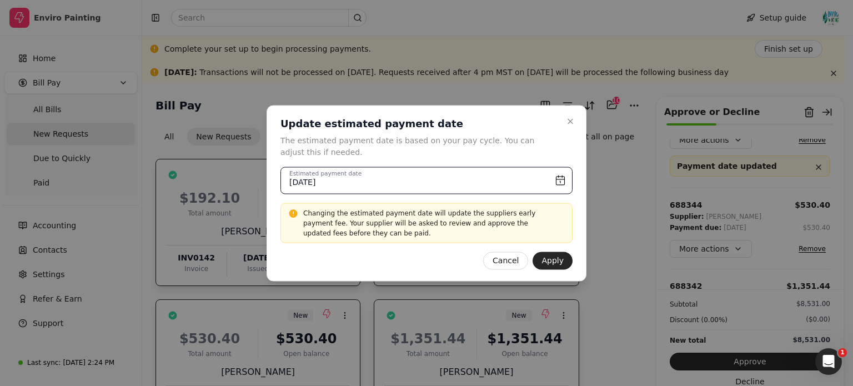
click at [518, 179] on input "[DATE]" at bounding box center [426, 180] width 292 height 27
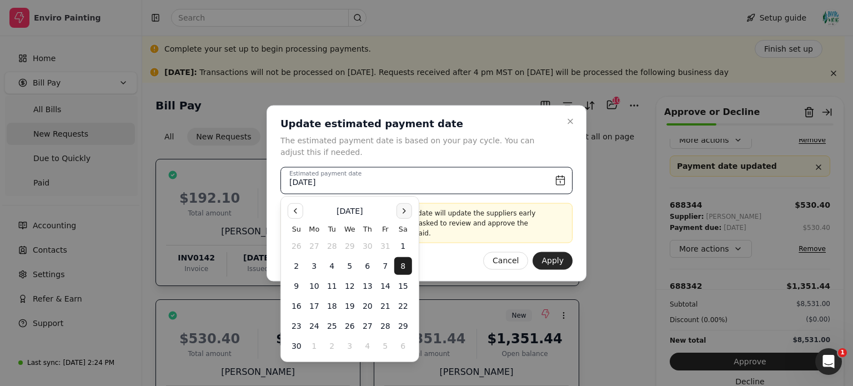
click at [403, 213] on button "Go to the Next Month" at bounding box center [405, 211] width 16 height 16
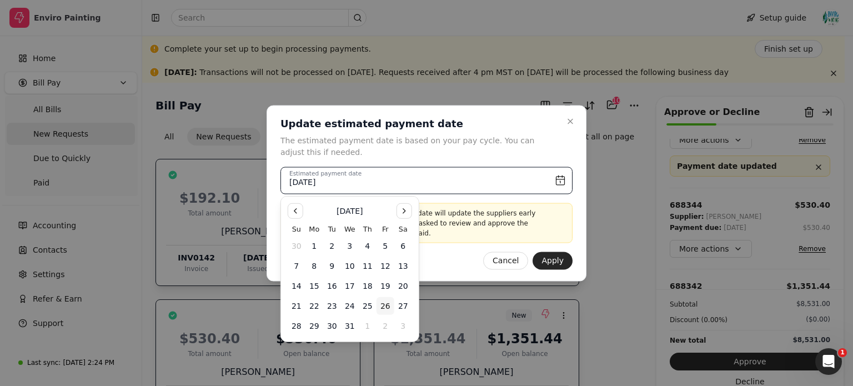
click at [386, 306] on button "26" at bounding box center [386, 306] width 18 height 18
type input "[DATE]"
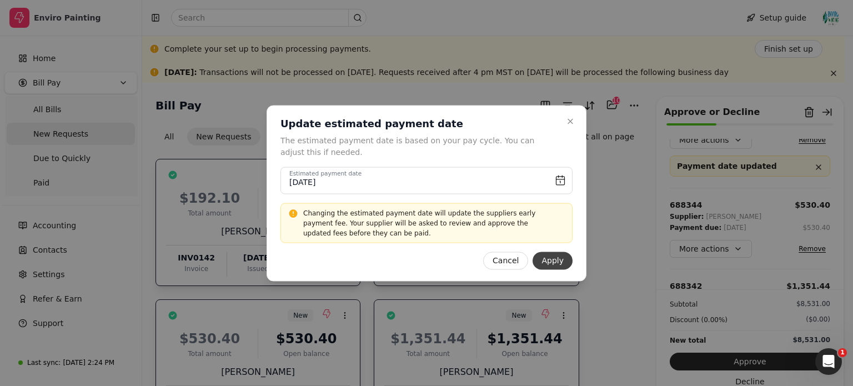
click at [561, 260] on button "Apply" at bounding box center [553, 261] width 40 height 18
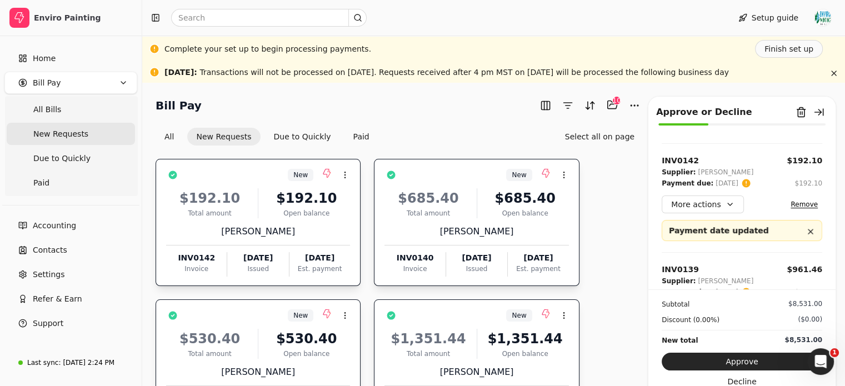
scroll to position [86, 0]
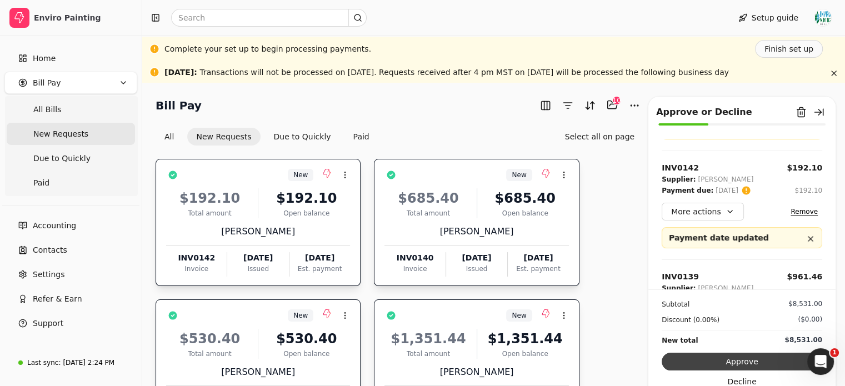
click at [779, 362] on button "Approve" at bounding box center [741, 362] width 160 height 18
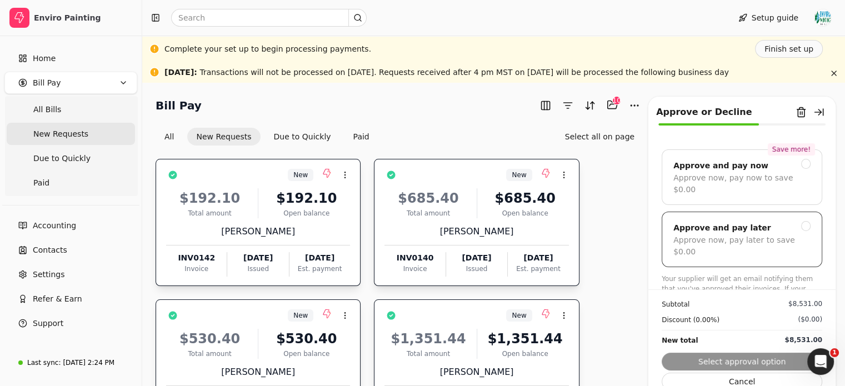
click at [791, 234] on div "Approve now, pay later to save $0.00" at bounding box center [741, 245] width 137 height 23
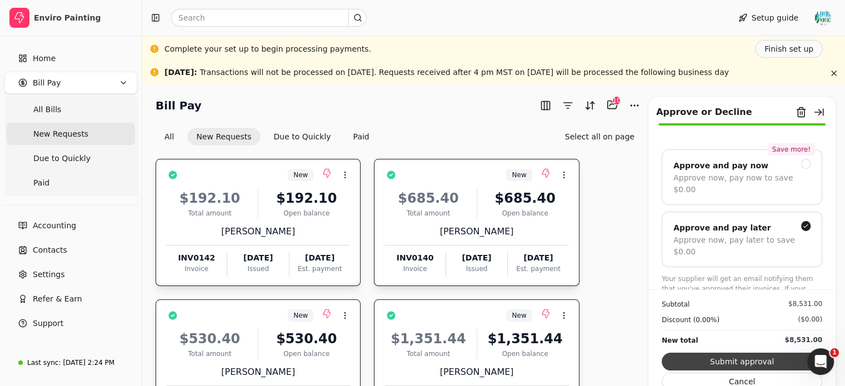
click at [773, 357] on button "Submit approval" at bounding box center [741, 362] width 160 height 18
